Goal: Task Accomplishment & Management: Manage account settings

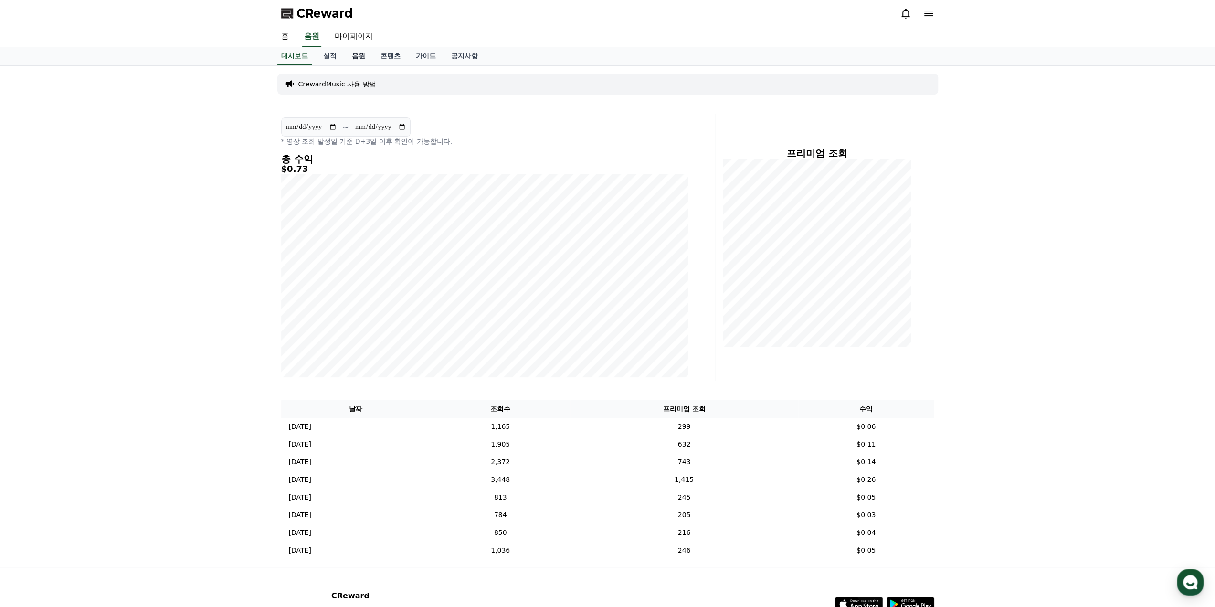
click at [358, 53] on link "음원" at bounding box center [358, 56] width 29 height 18
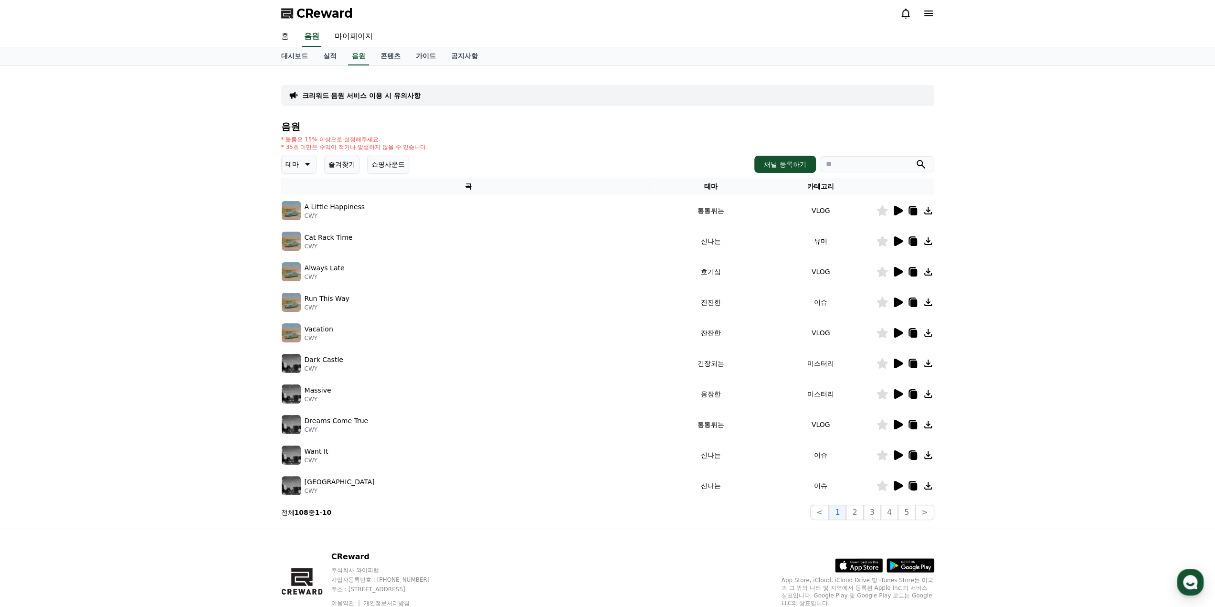
click at [897, 487] on icon at bounding box center [898, 486] width 9 height 10
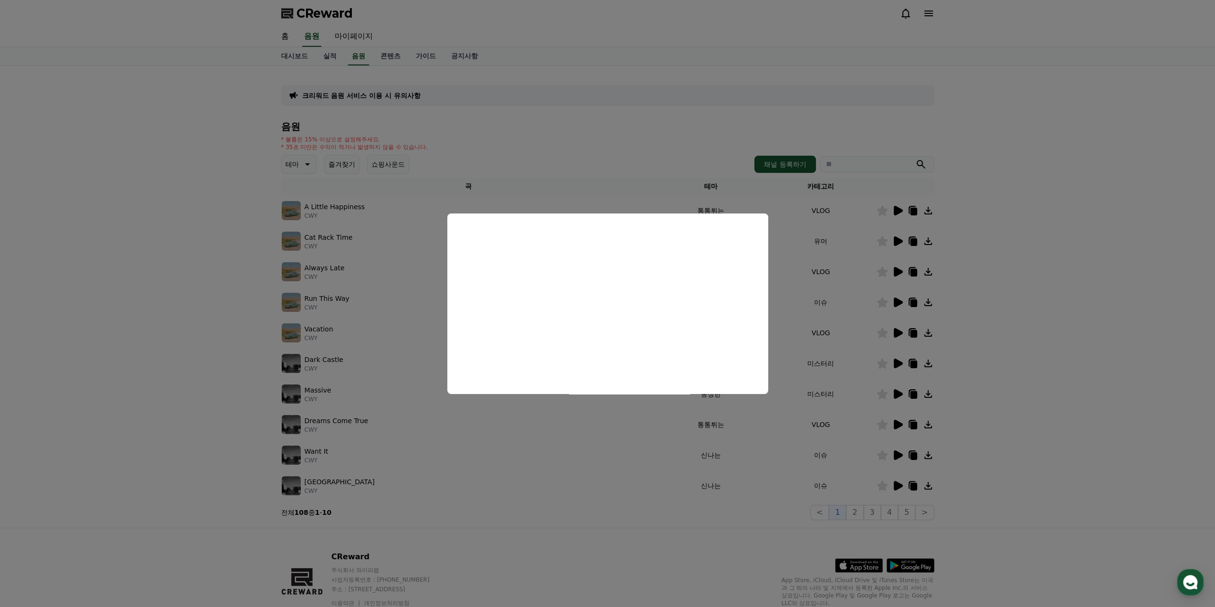
click at [526, 467] on button "close modal" at bounding box center [607, 303] width 1215 height 607
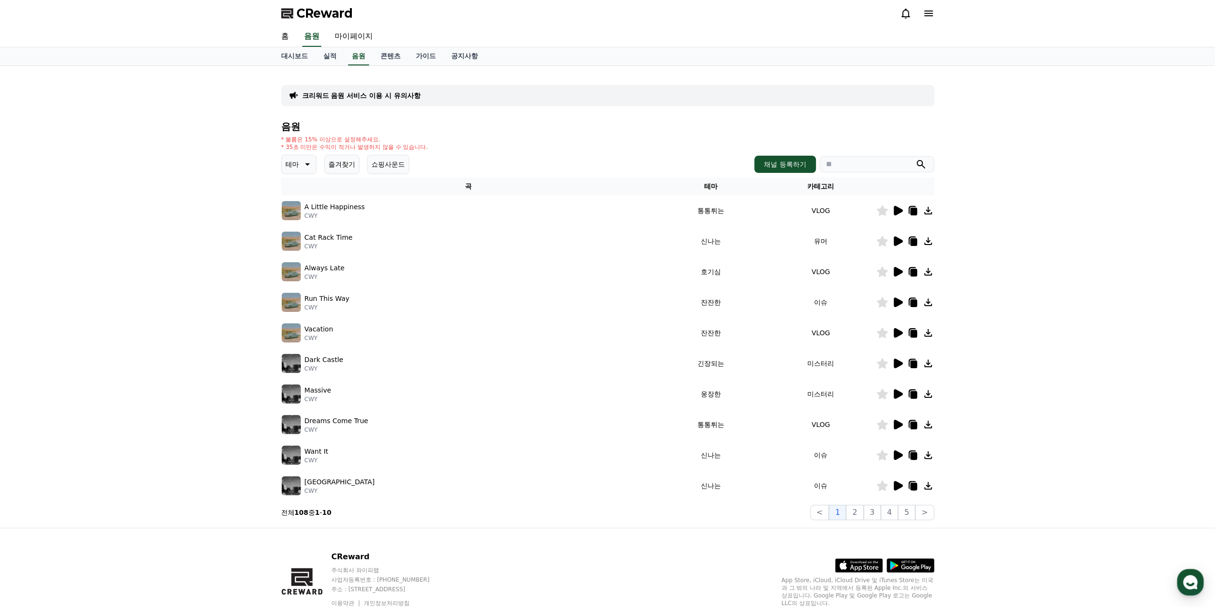
click at [351, 160] on button "즐겨찾기" at bounding box center [341, 164] width 35 height 19
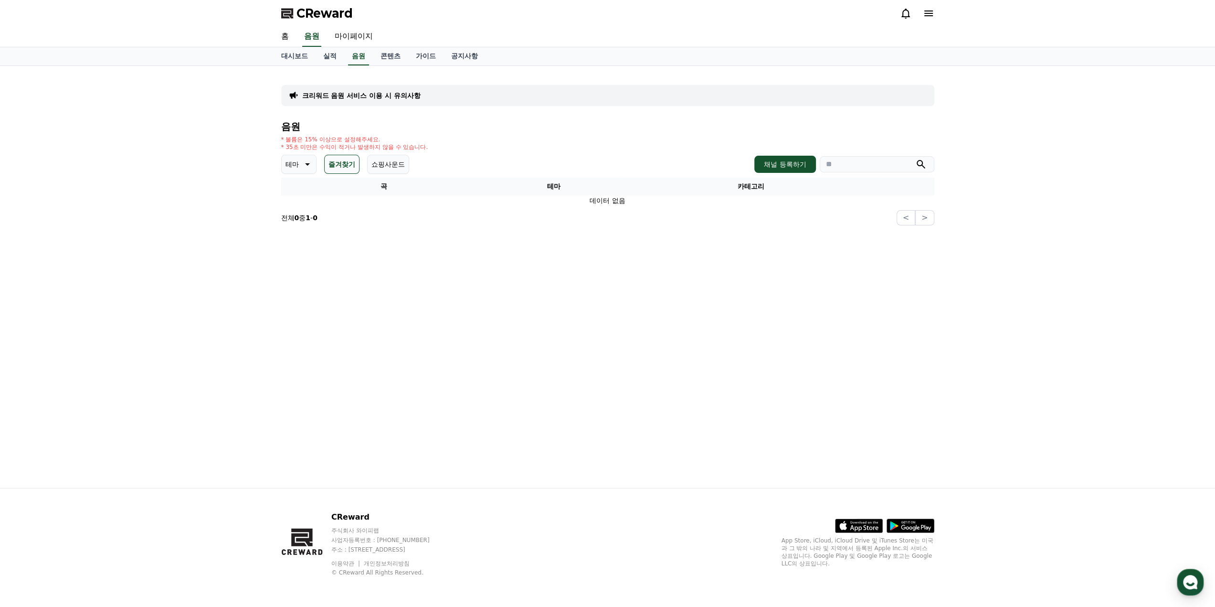
click at [284, 162] on button "테마" at bounding box center [298, 164] width 35 height 19
click at [291, 190] on button "전체" at bounding box center [293, 189] width 21 height 21
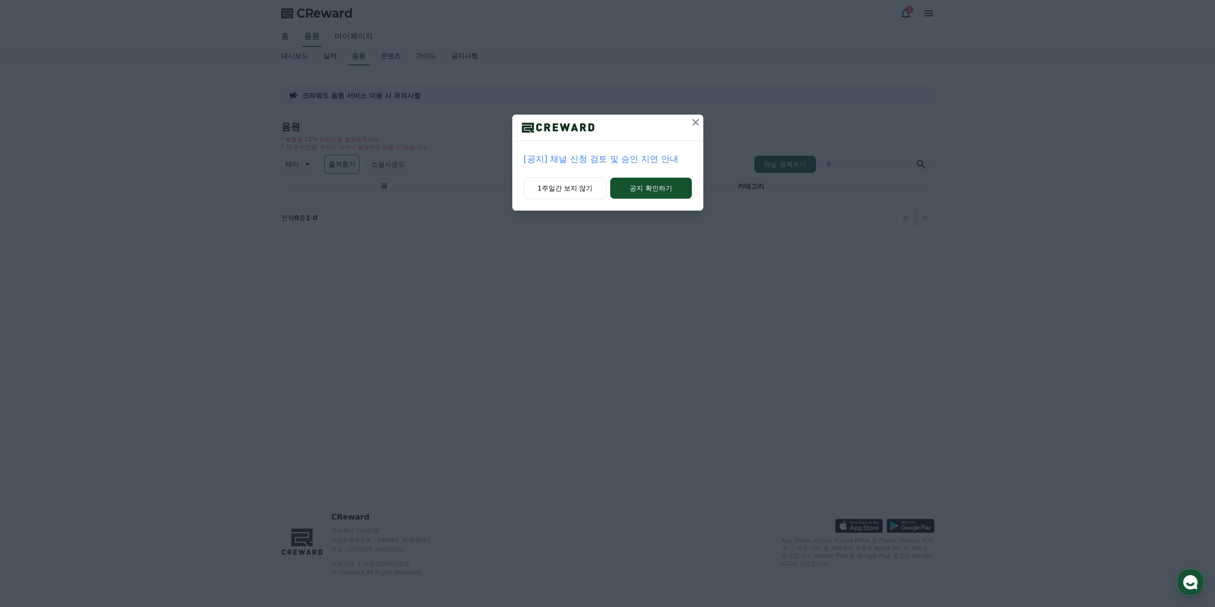
click at [696, 125] on icon at bounding box center [695, 121] width 11 height 11
click at [579, 188] on button "1주일간 보지 않기" at bounding box center [564, 188] width 83 height 22
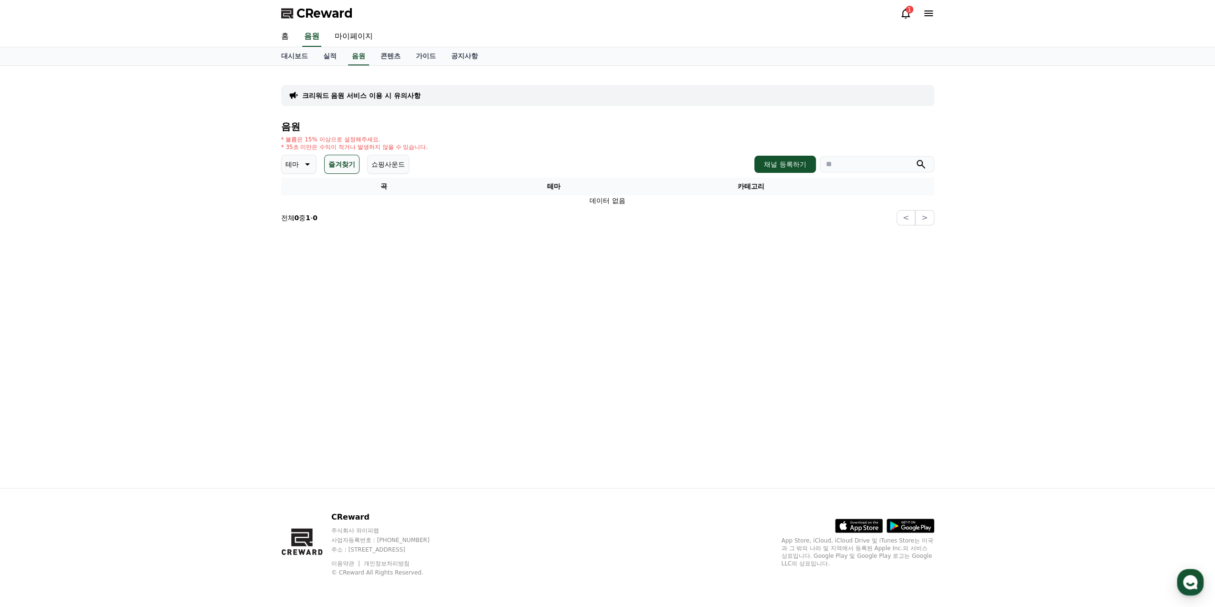
click at [291, 169] on p "테마" at bounding box center [291, 164] width 13 height 13
click at [296, 263] on button "코믹한" at bounding box center [297, 267] width 28 height 21
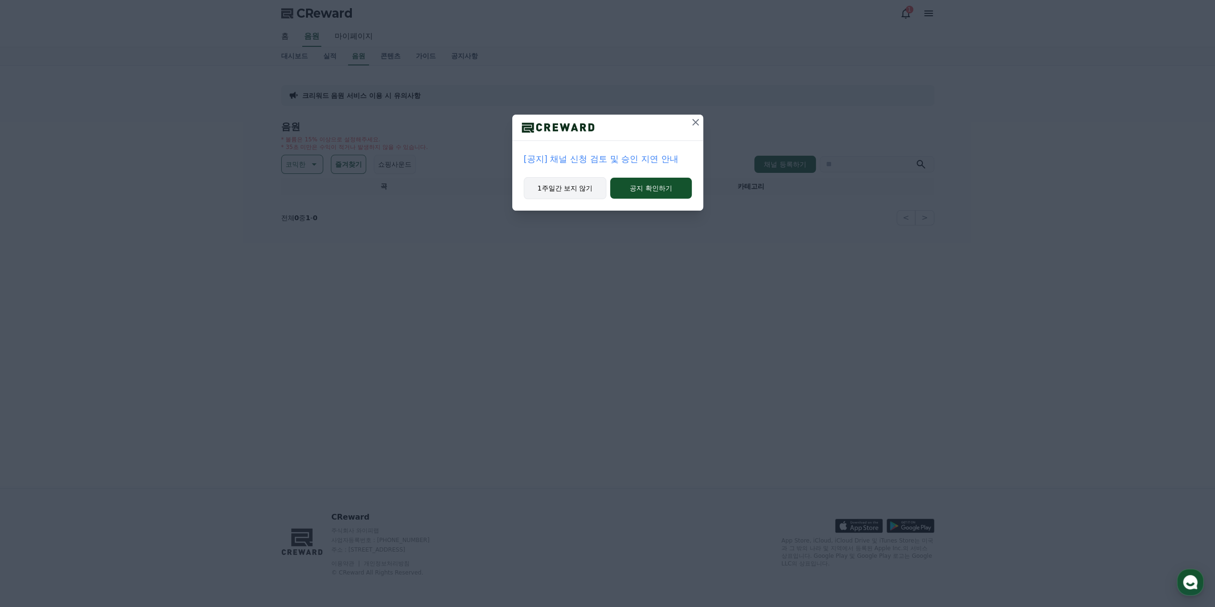
click at [578, 188] on button "1주일간 보지 않기" at bounding box center [565, 188] width 83 height 22
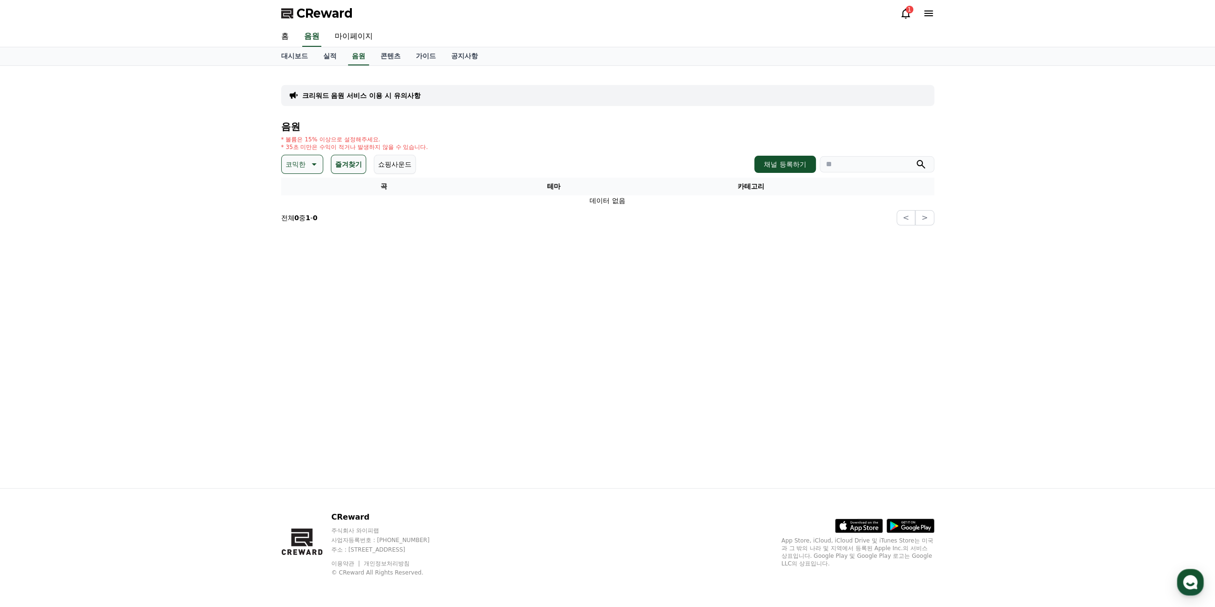
click at [347, 168] on button "즐겨찾기" at bounding box center [348, 164] width 35 height 19
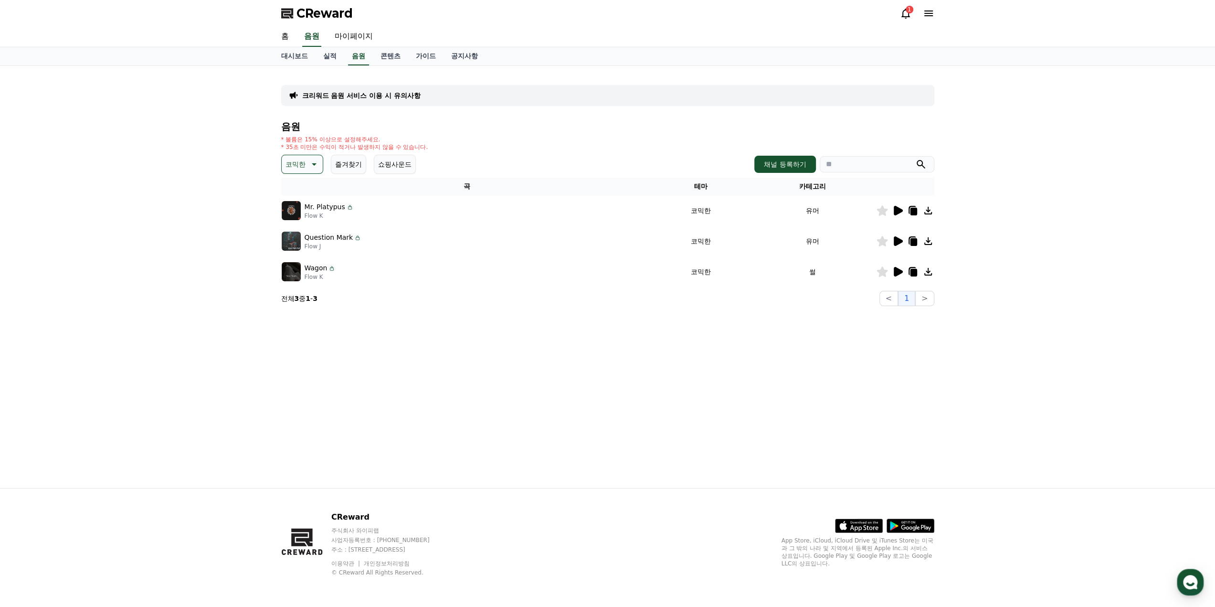
click at [292, 274] on img at bounding box center [291, 271] width 19 height 19
click at [899, 274] on icon at bounding box center [897, 271] width 11 height 11
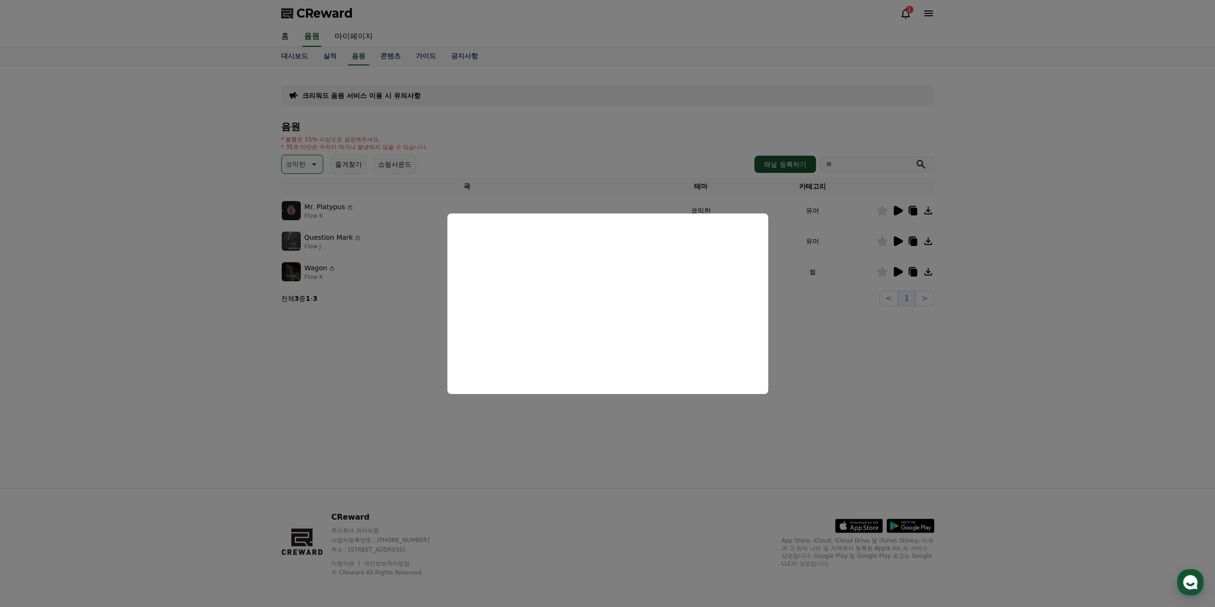
click at [826, 328] on button "close modal" at bounding box center [607, 303] width 1215 height 607
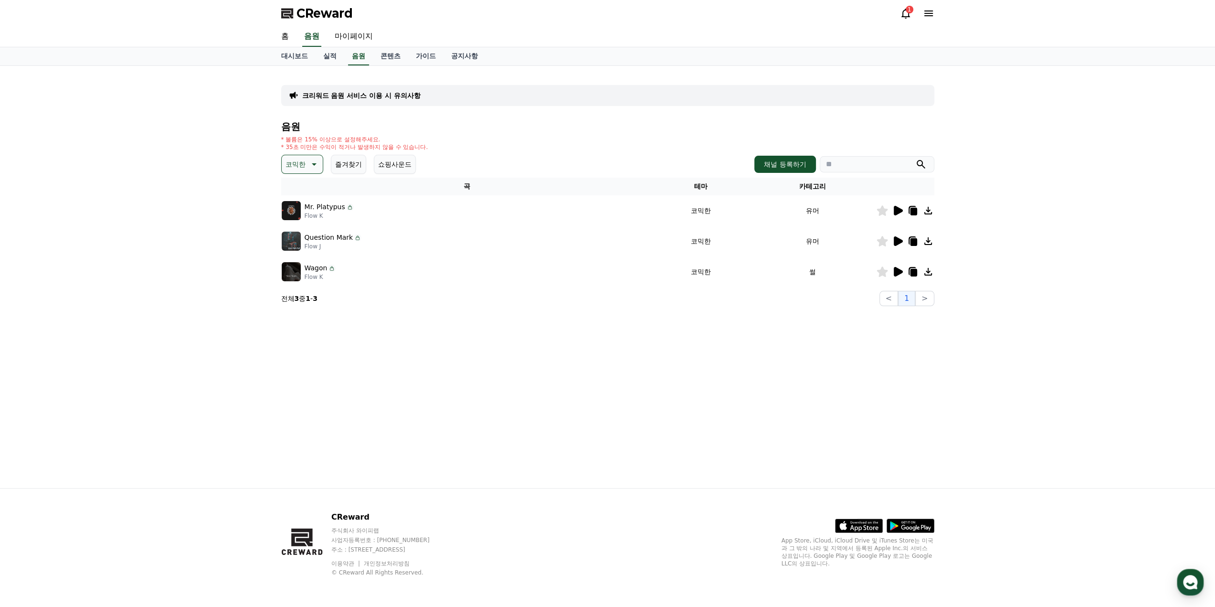
click at [913, 269] on icon at bounding box center [913, 273] width 7 height 8
